Goal: Find specific page/section: Find specific page/section

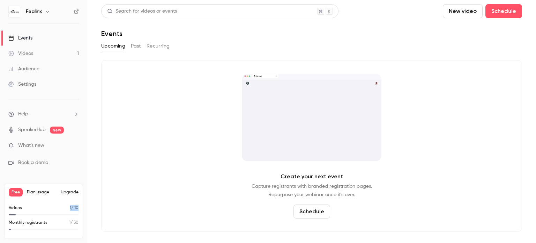
drag, startPoint x: 67, startPoint y: 209, endPoint x: 77, endPoint y: 208, distance: 10.1
click at [77, 208] on div "Videos 1 / 10" at bounding box center [44, 207] width 70 height 6
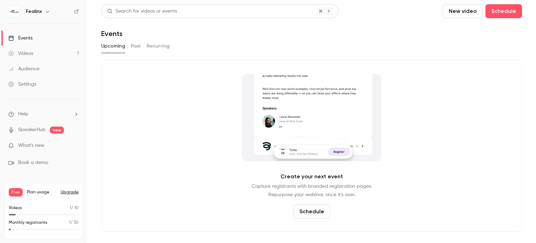
click at [77, 208] on p "1 / 10" at bounding box center [74, 207] width 9 height 6
